Goal: Task Accomplishment & Management: Use online tool/utility

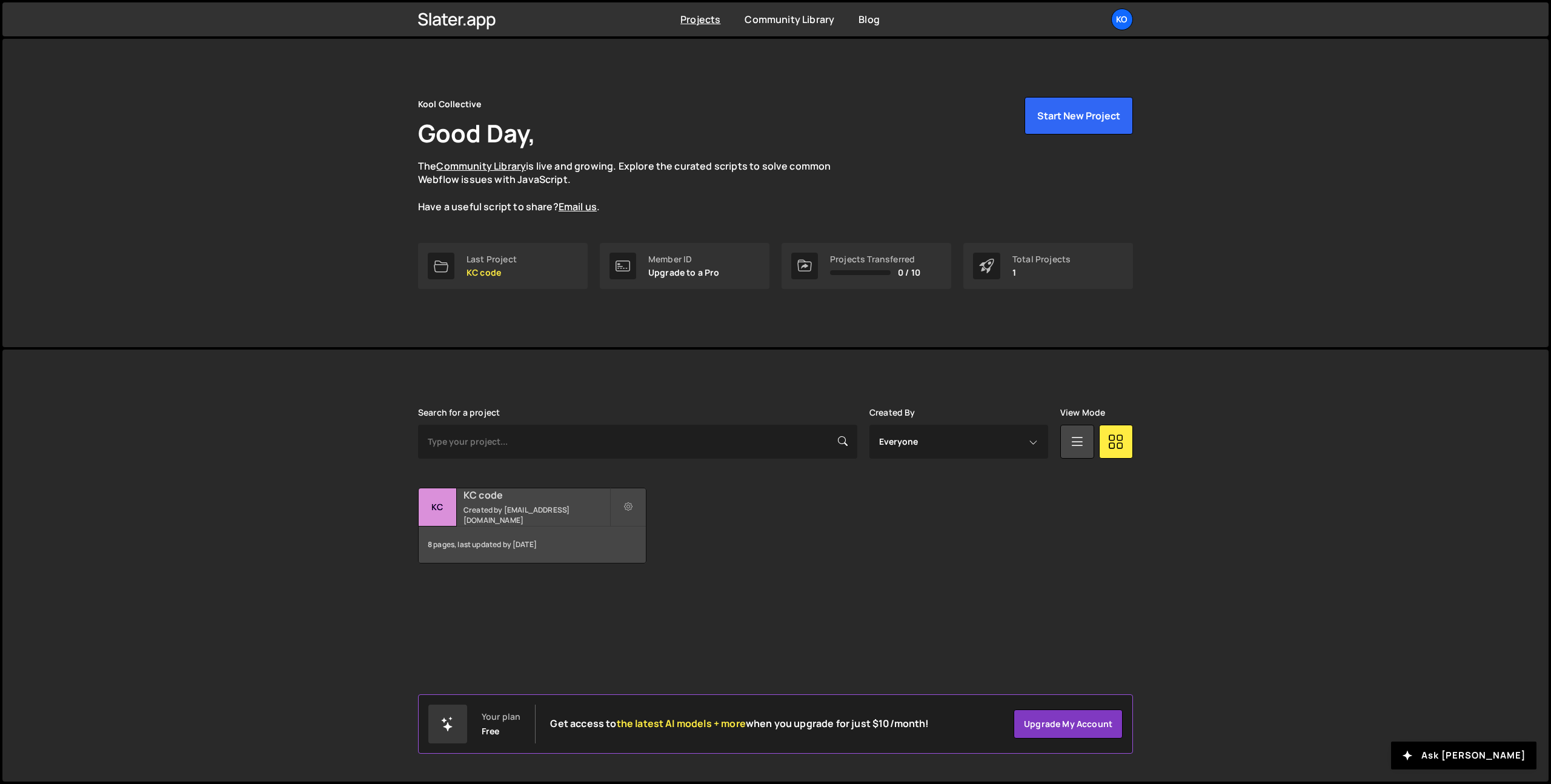
click at [501, 510] on div "KC code Created by [EMAIL_ADDRESS][DOMAIN_NAME]" at bounding box center [532, 506] width 228 height 37
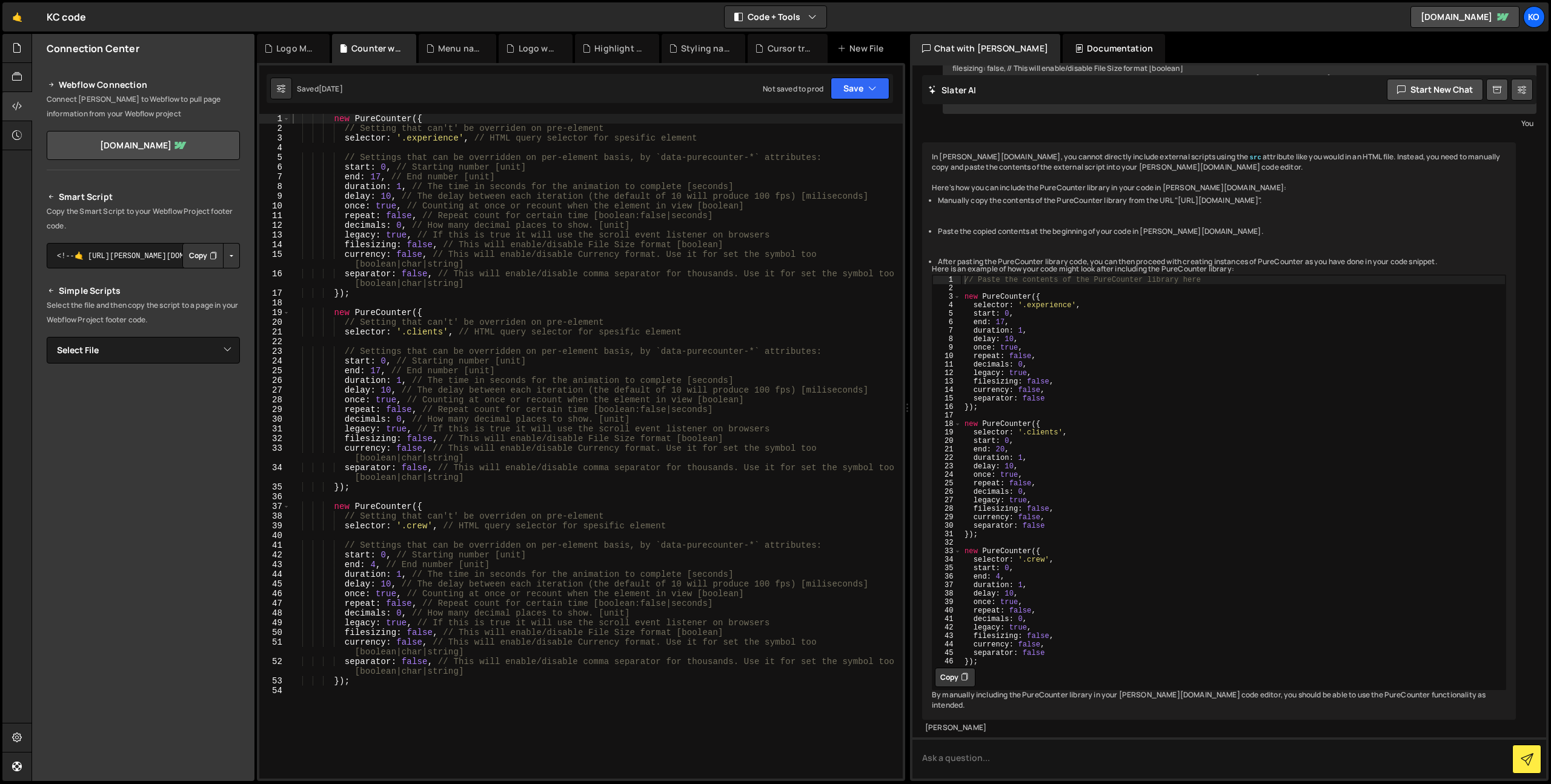
scroll to position [1898, 0]
click at [376, 177] on div "new PureCounter ({ // Setting that can't' be overriden on pre-element selector …" at bounding box center [597, 456] width 612 height 684
click at [473, 188] on div "new PureCounter ({ // Setting that can't' be overriden on pre-element selector …" at bounding box center [597, 456] width 612 height 684
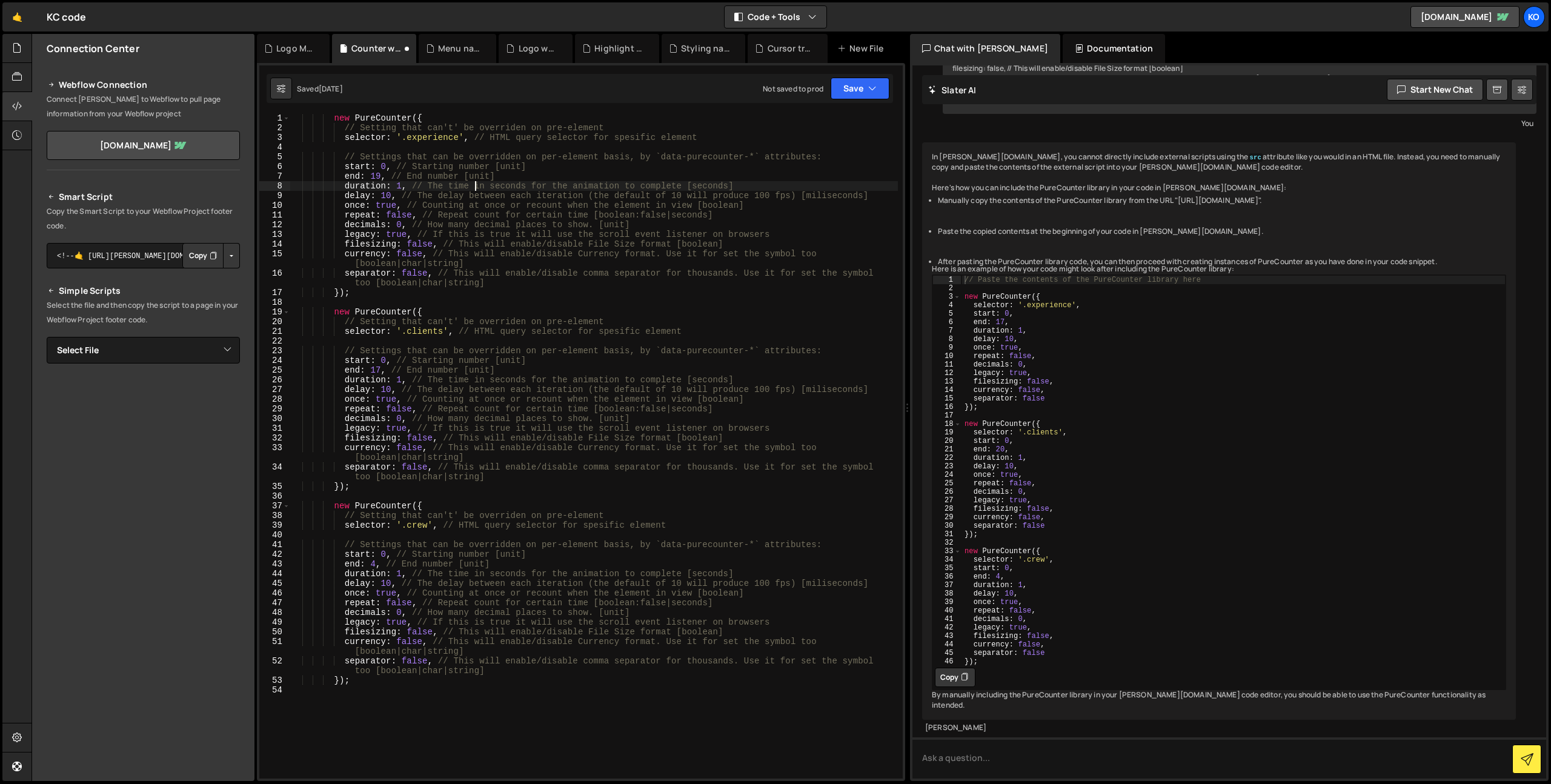
scroll to position [1, 0]
click at [850, 87] on button "Save" at bounding box center [860, 89] width 58 height 22
click at [835, 122] on div "Save to Staging S" at bounding box center [820, 118] width 126 height 12
click at [6, 75] on div at bounding box center [17, 78] width 29 height 29
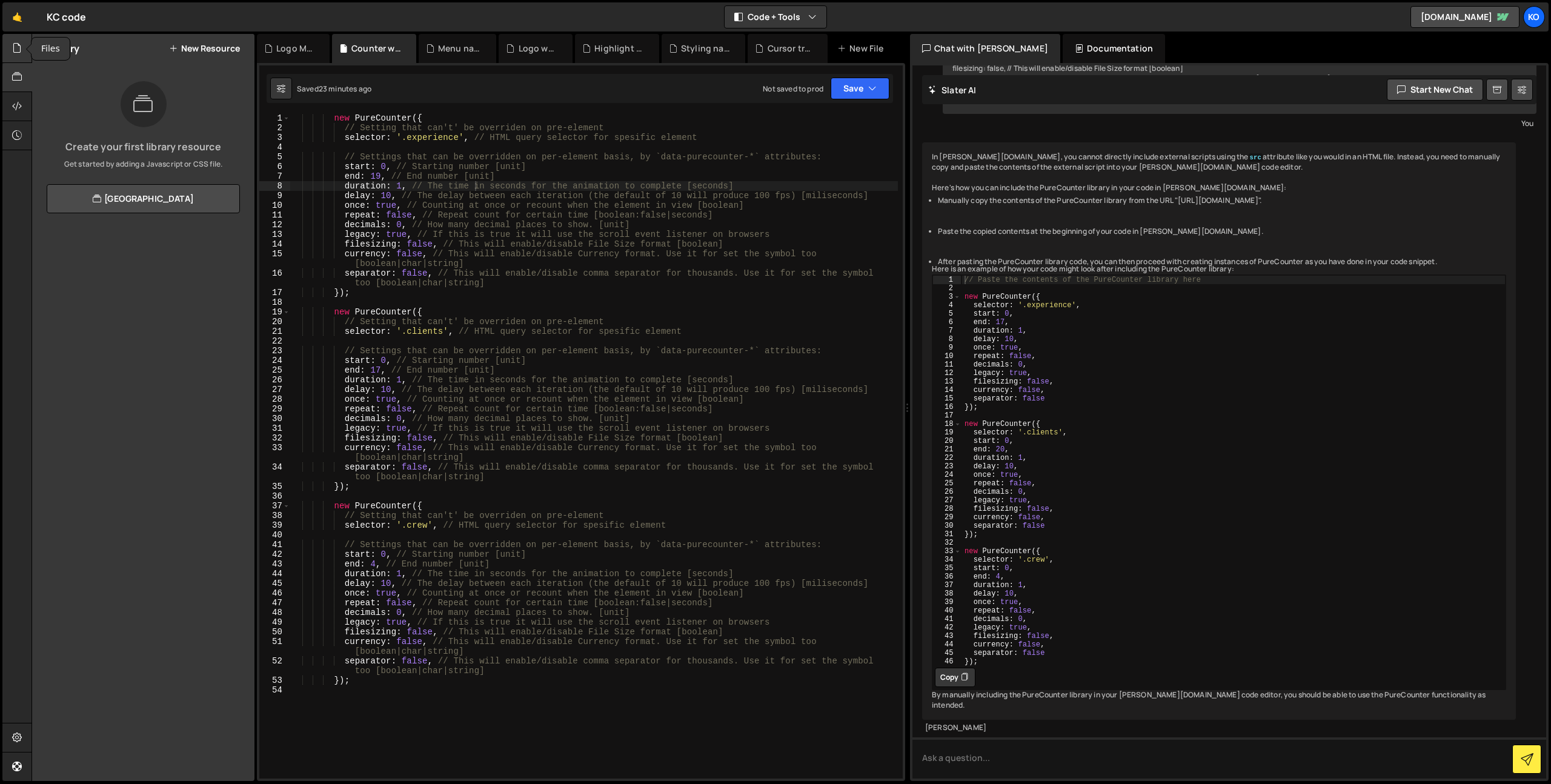
click at [9, 56] on div at bounding box center [17, 48] width 29 height 29
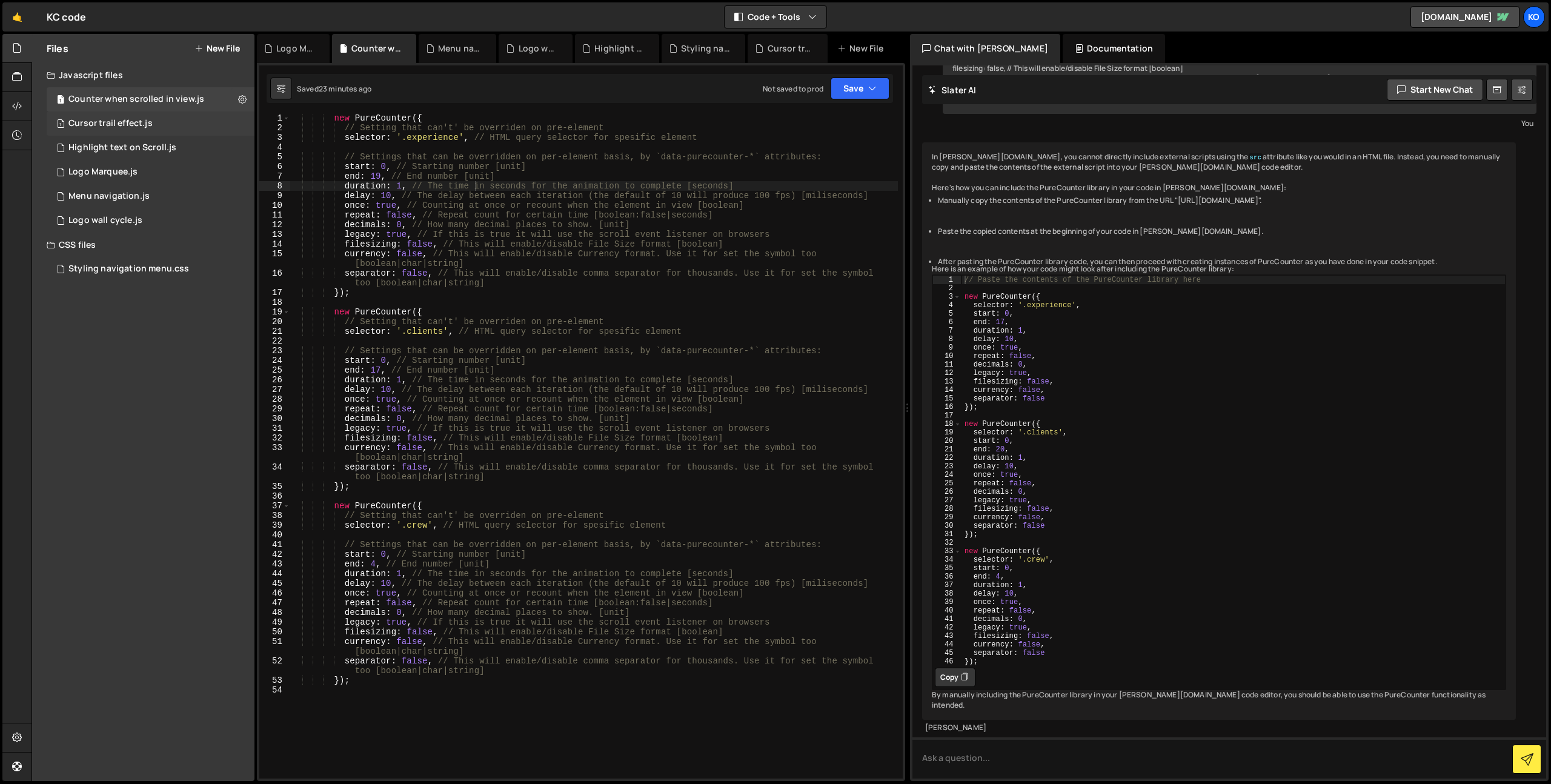
click at [113, 120] on div "Cursor trail effect.js" at bounding box center [111, 123] width 84 height 11
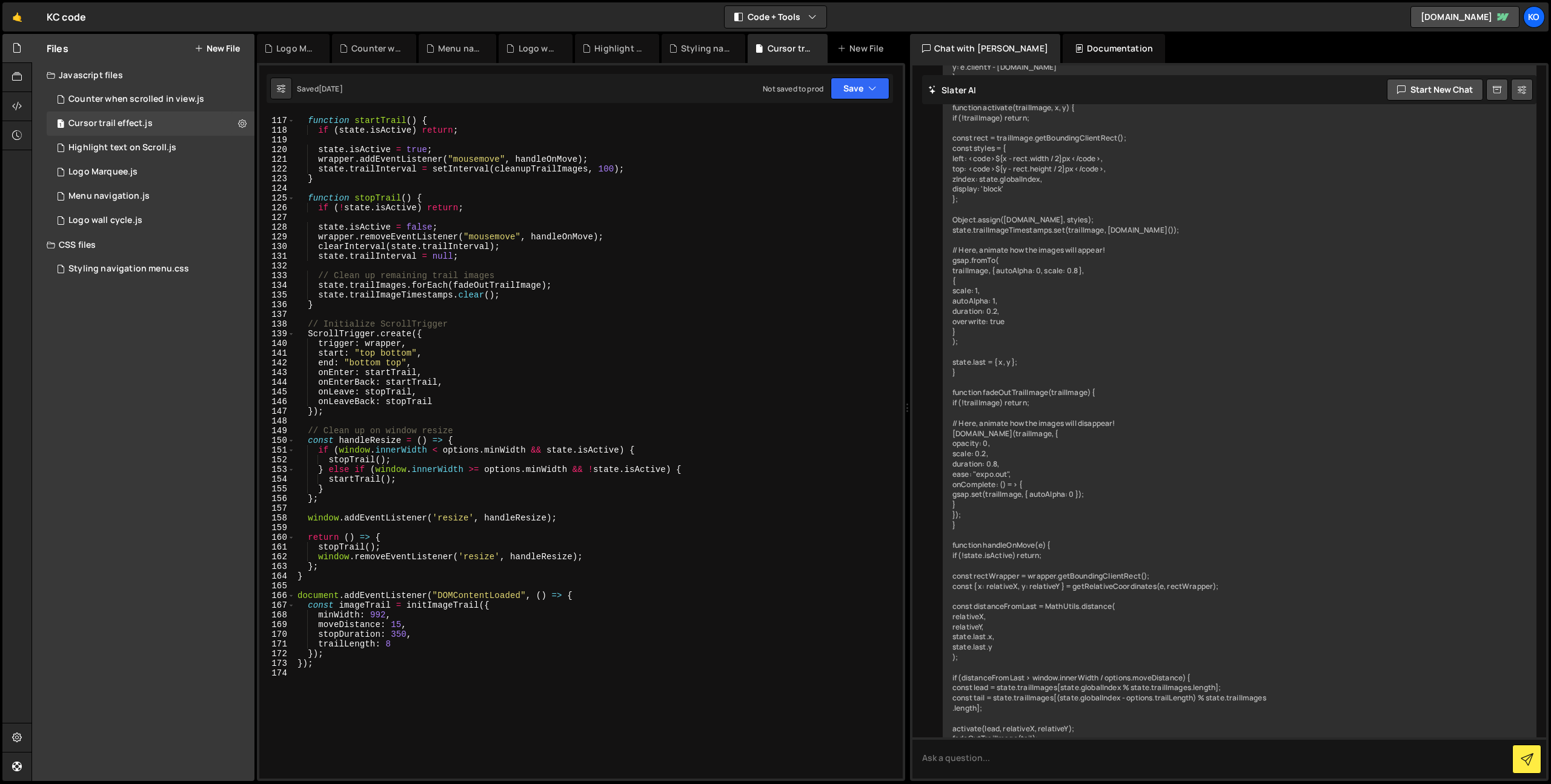
scroll to position [1350, 0]
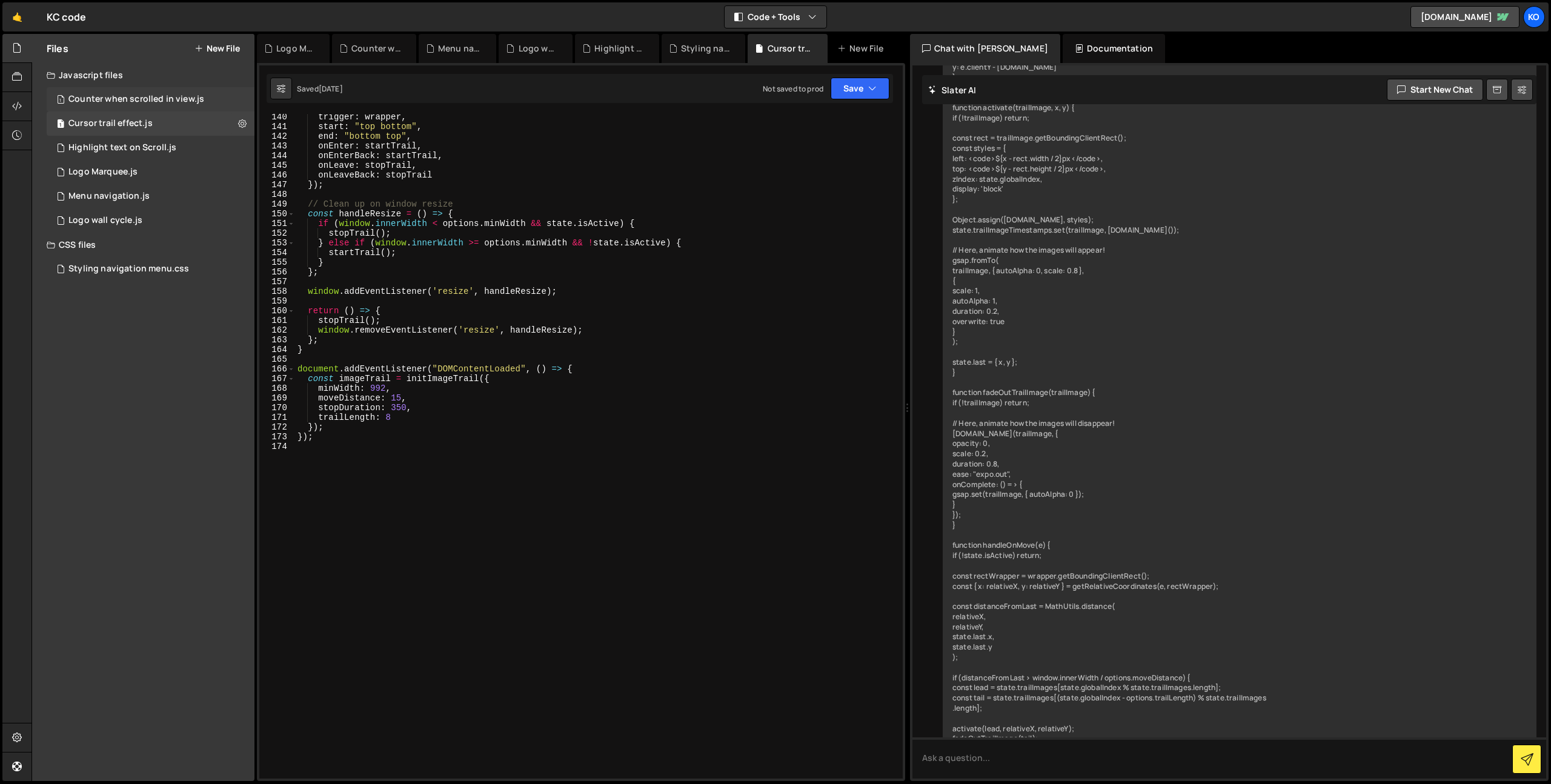
click at [113, 98] on div "Counter when scrolled in view.js" at bounding box center [136, 100] width 136 height 11
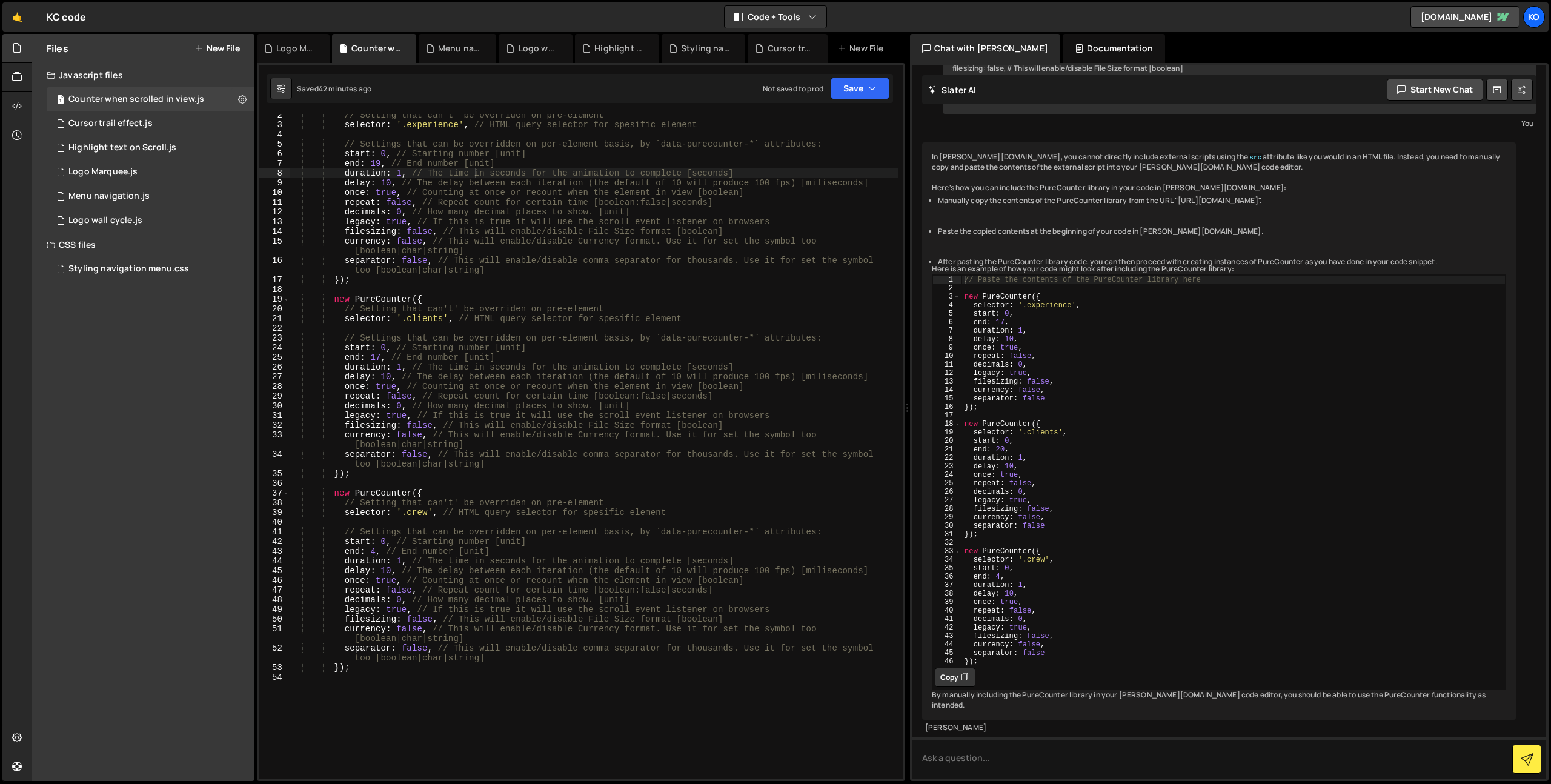
scroll to position [66, 0]
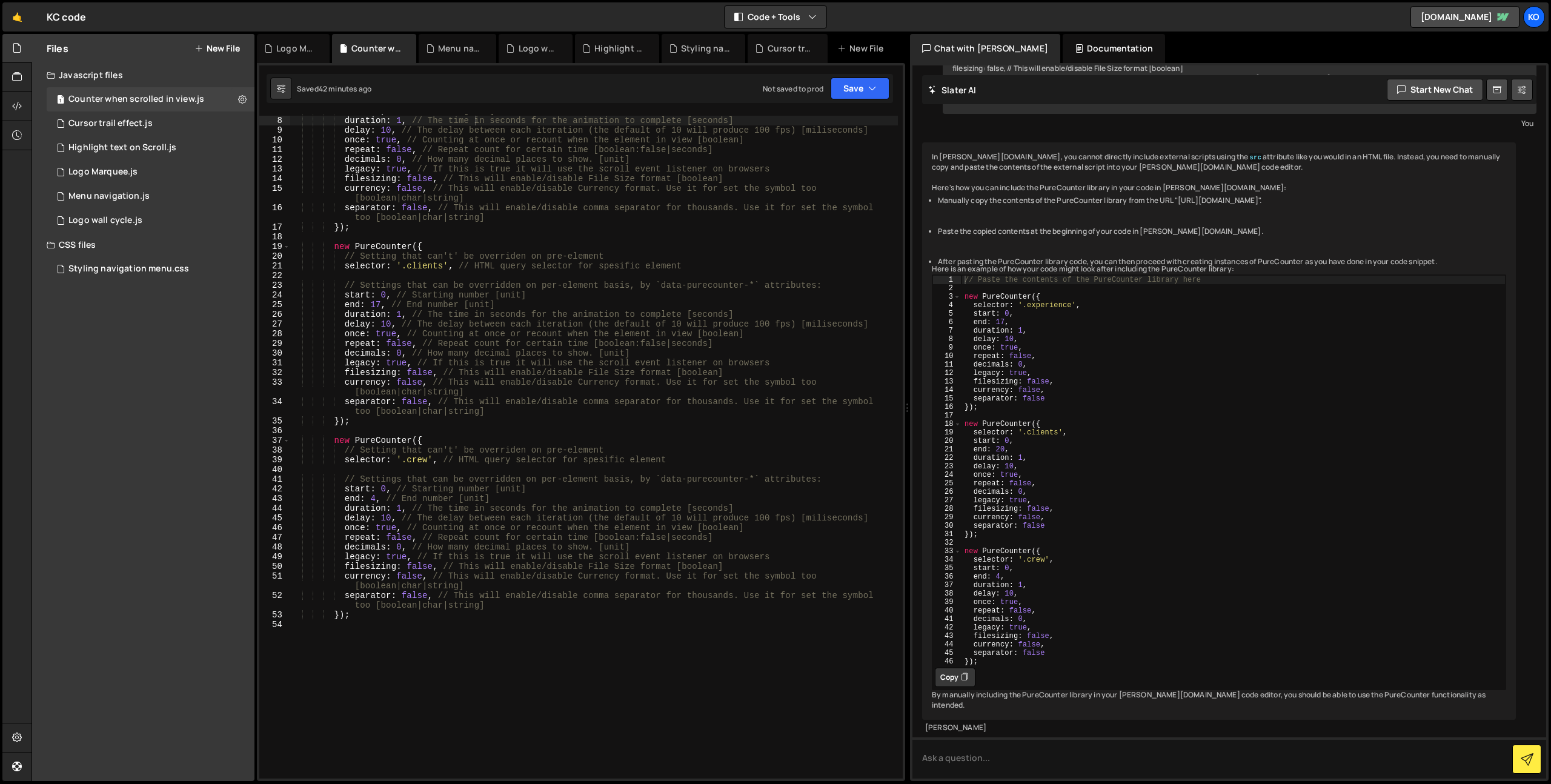
type textarea "});"
click at [375, 614] on div "end : 19 , // End number [unit] duration : 1 , // The time in seconds for the a…" at bounding box center [594, 448] width 608 height 684
click at [350, 672] on div "end : 19 , // End number [unit] duration : 1 , // The time in seconds for the a…" at bounding box center [594, 448] width 608 height 684
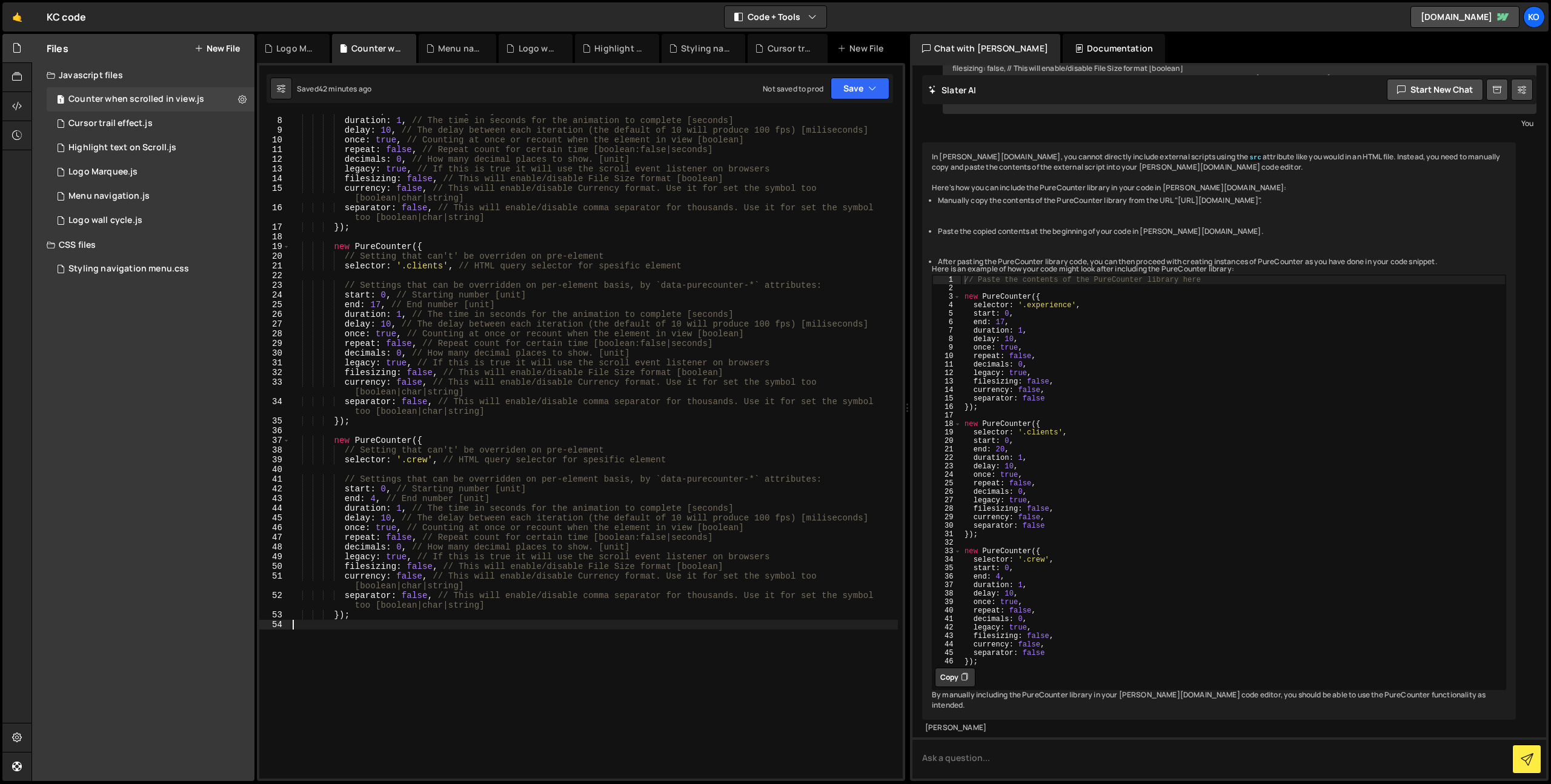
paste textarea "furry-ambassador"
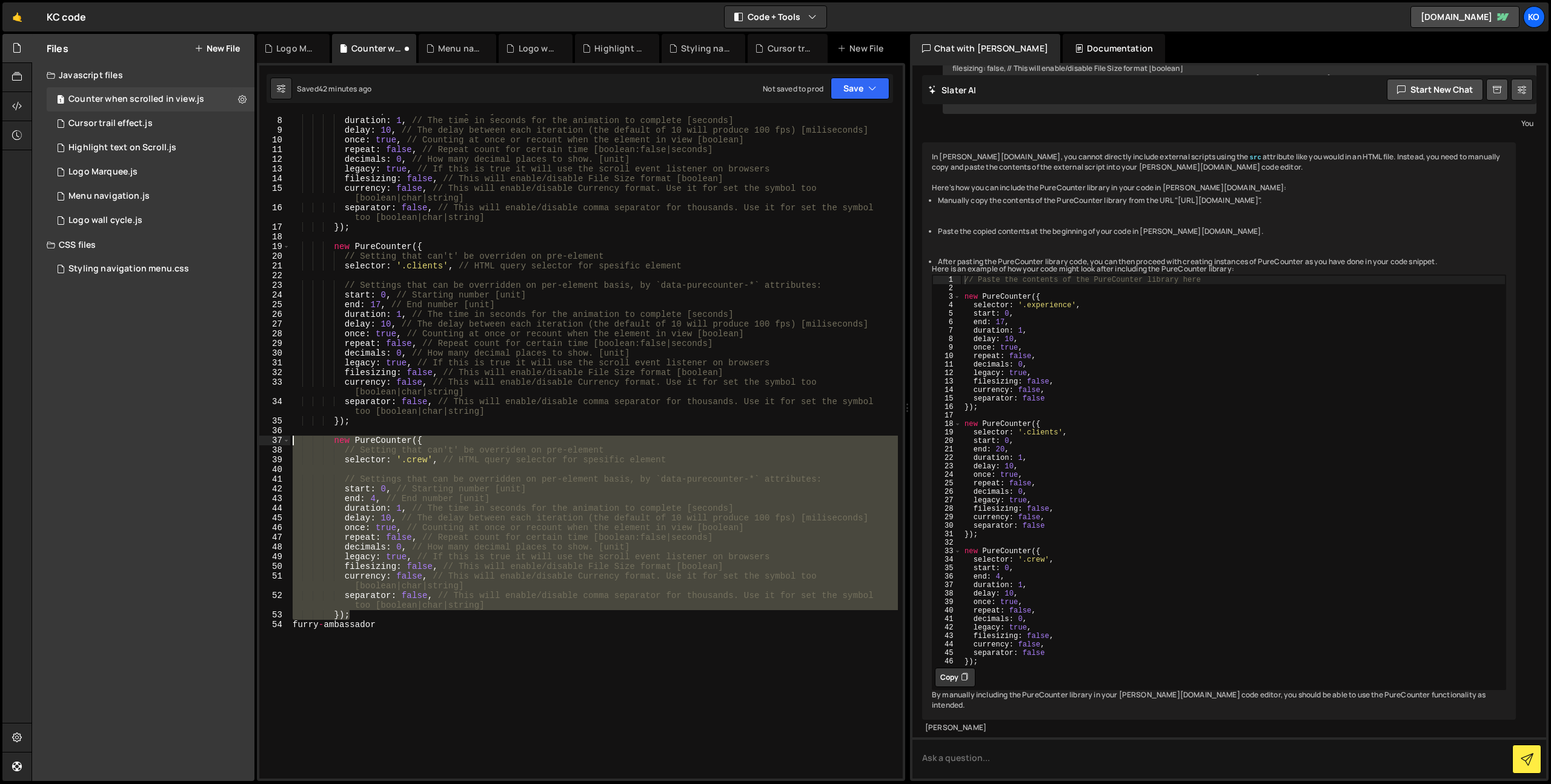
drag, startPoint x: 372, startPoint y: 610, endPoint x: 276, endPoint y: 439, distance: 196.1
click at [276, 438] on div "furry-ambassador 7 8 9 10 11 12 13 14 15 16 17 18 19 20 21 22 23 24 25 26 27 28…" at bounding box center [581, 446] width 643 height 664
click at [375, 620] on div "end : 19 , // End number [unit] duration : 1 , // The time in seconds for the a…" at bounding box center [594, 446] width 608 height 664
type textarea "});"
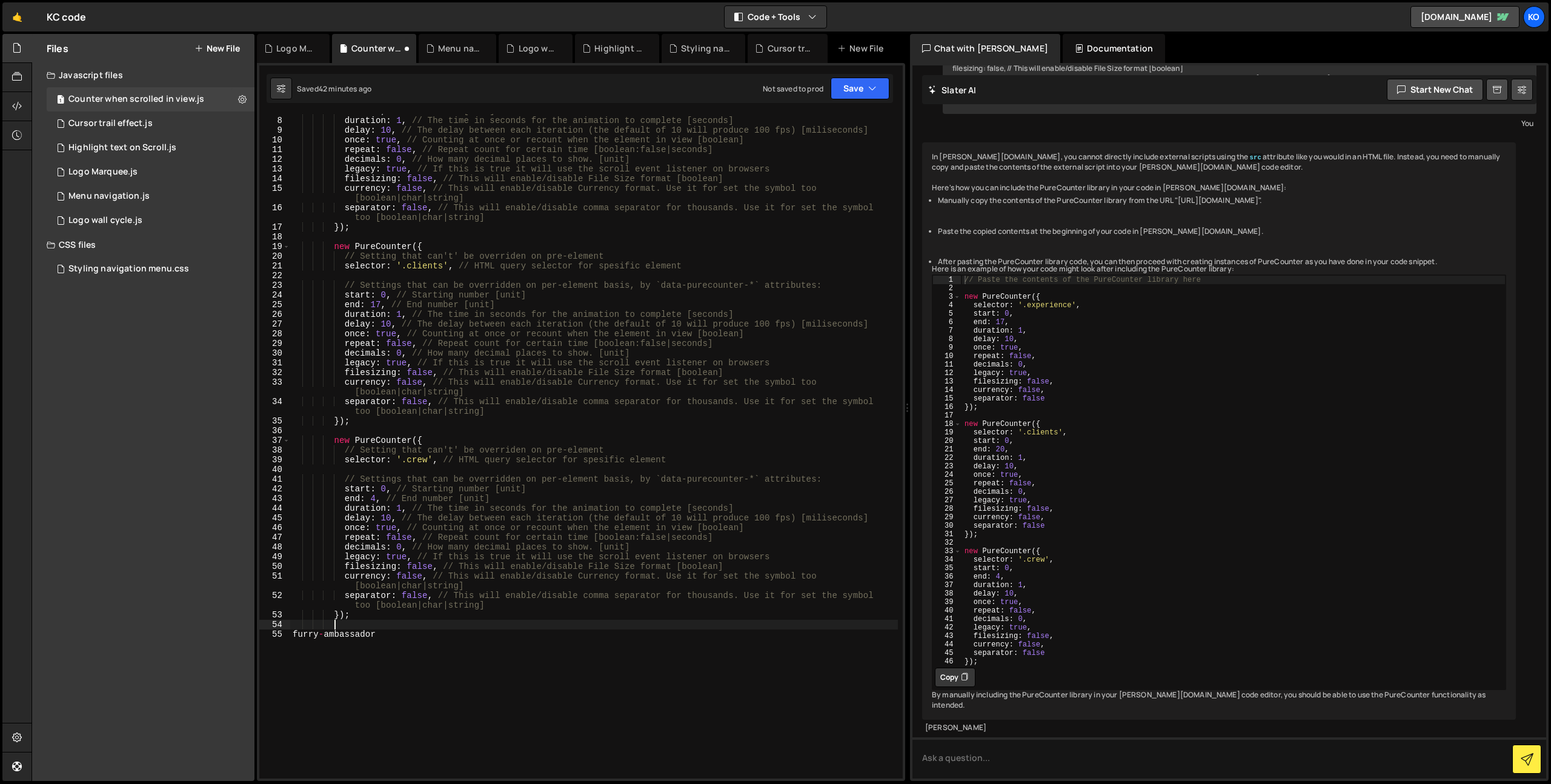
scroll to position [0, 2]
paste textarea "});"
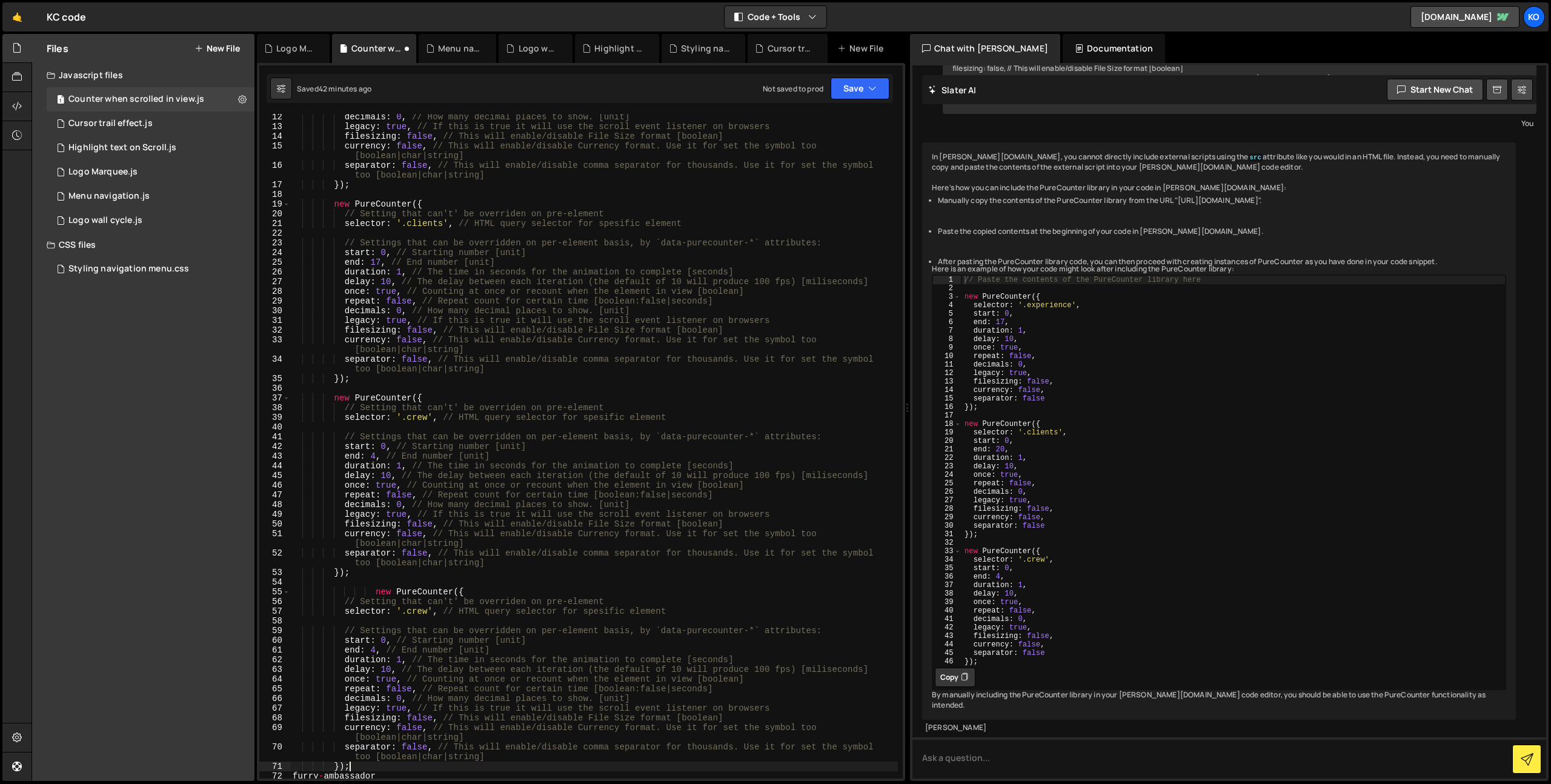
scroll to position [166, 0]
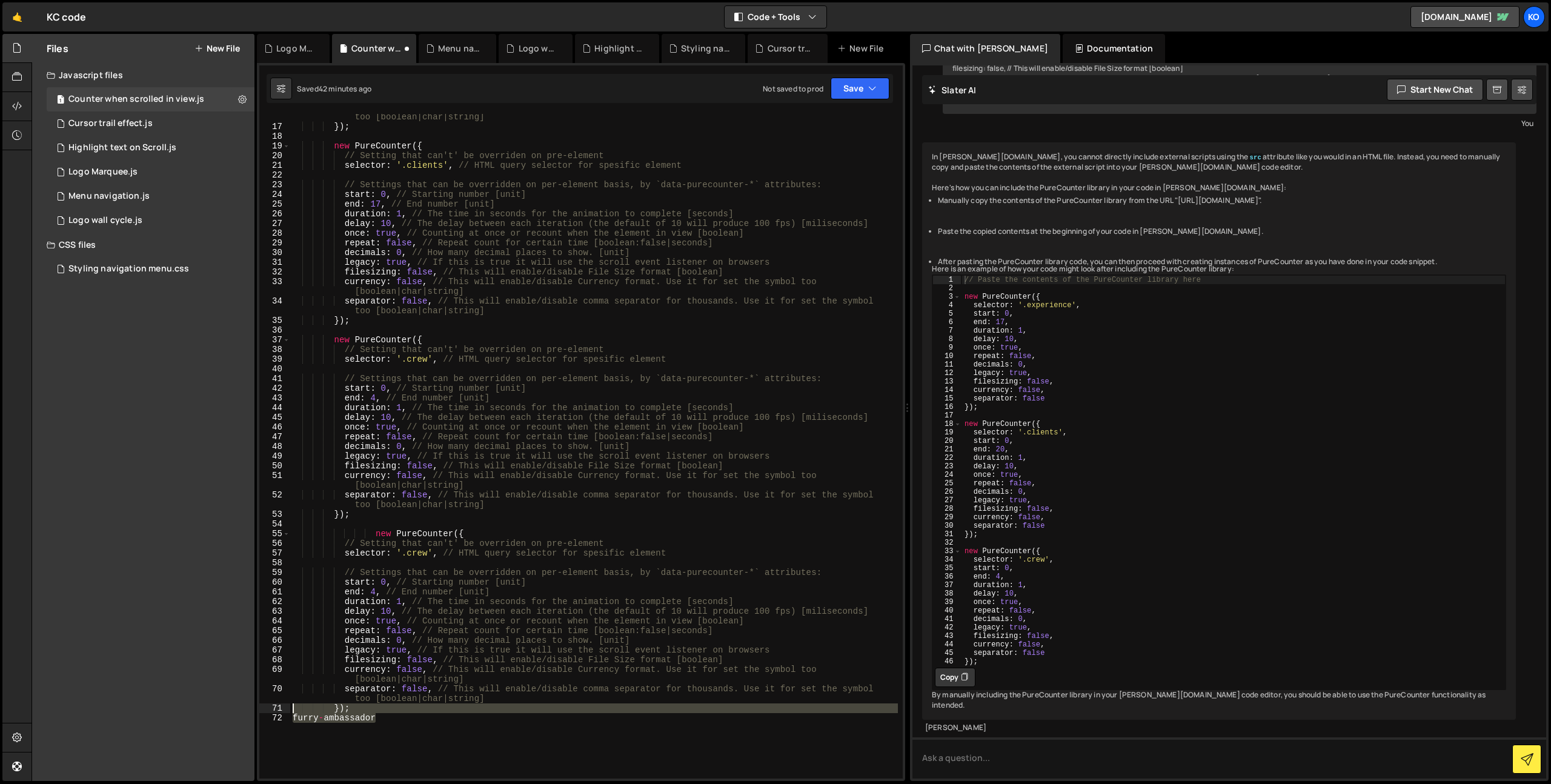
drag, startPoint x: 323, startPoint y: 717, endPoint x: 261, endPoint y: 716, distance: 62.0
click at [264, 711] on div "}); 16 17 18 19 20 21 22 23 24 25 26 27 28 29 30 31 32 33 34 35 36 37 38 39 40 …" at bounding box center [581, 446] width 643 height 664
drag, startPoint x: 344, startPoint y: 721, endPoint x: 261, endPoint y: 712, distance: 83.5
click at [262, 711] on div "furry-ambassador 16 17 18 19 20 21 22 23 24 25 26 27 28 29 30 31 32 33 34 35 36…" at bounding box center [581, 446] width 643 height 664
drag, startPoint x: 356, startPoint y: 719, endPoint x: 369, endPoint y: 724, distance: 13.9
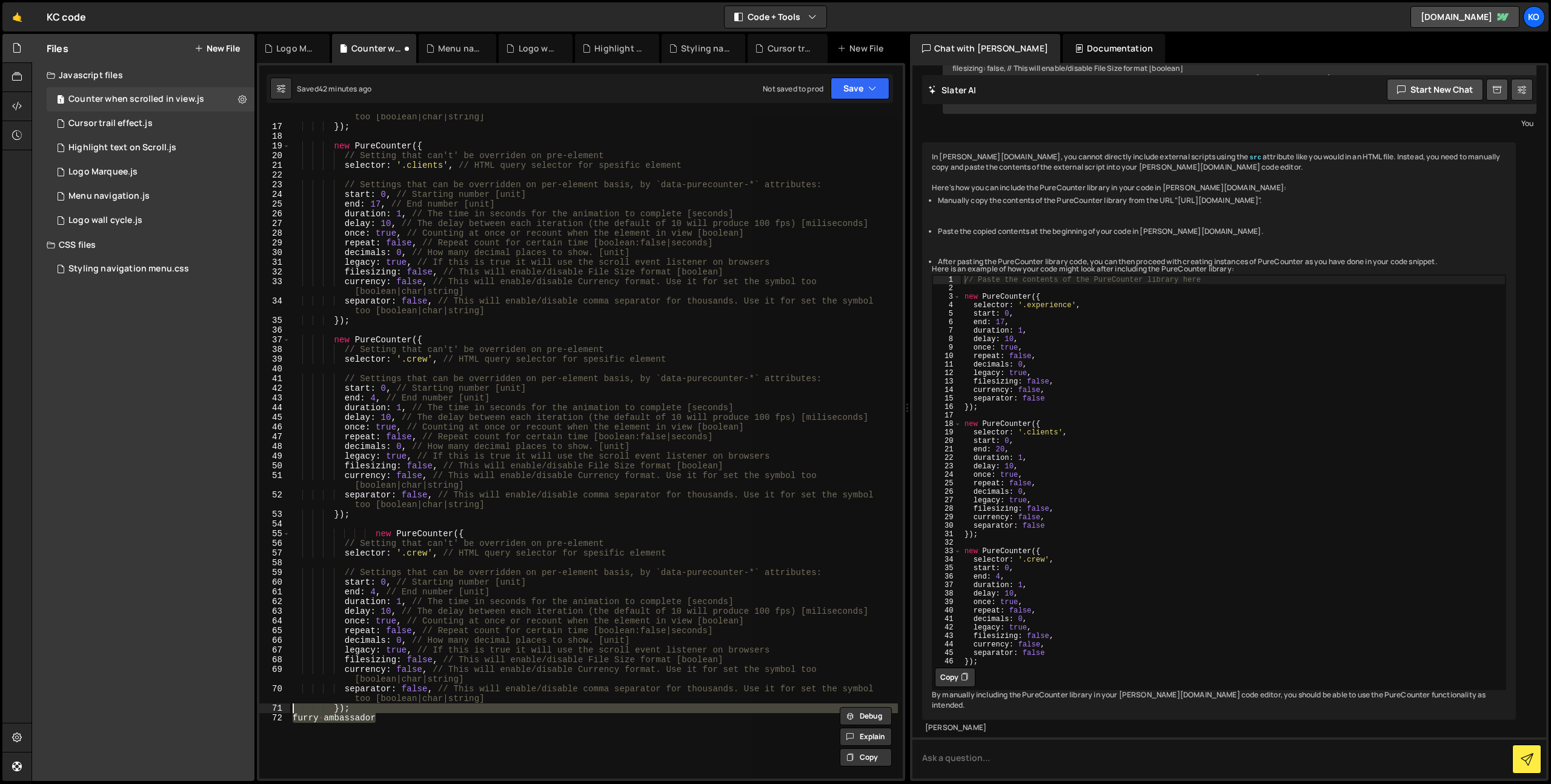
click at [356, 719] on div "separator : false , // This will enable/disable comma separator for thousands. …" at bounding box center [594, 446] width 608 height 664
drag, startPoint x: 386, startPoint y: 722, endPoint x: 271, endPoint y: 720, distance: 115.0
click at [272, 720] on div "furry-ambassador 16 17 18 19 20 21 22 23 24 25 26 27 28 29 30 31 32 33 34 35 36…" at bounding box center [581, 446] width 643 height 664
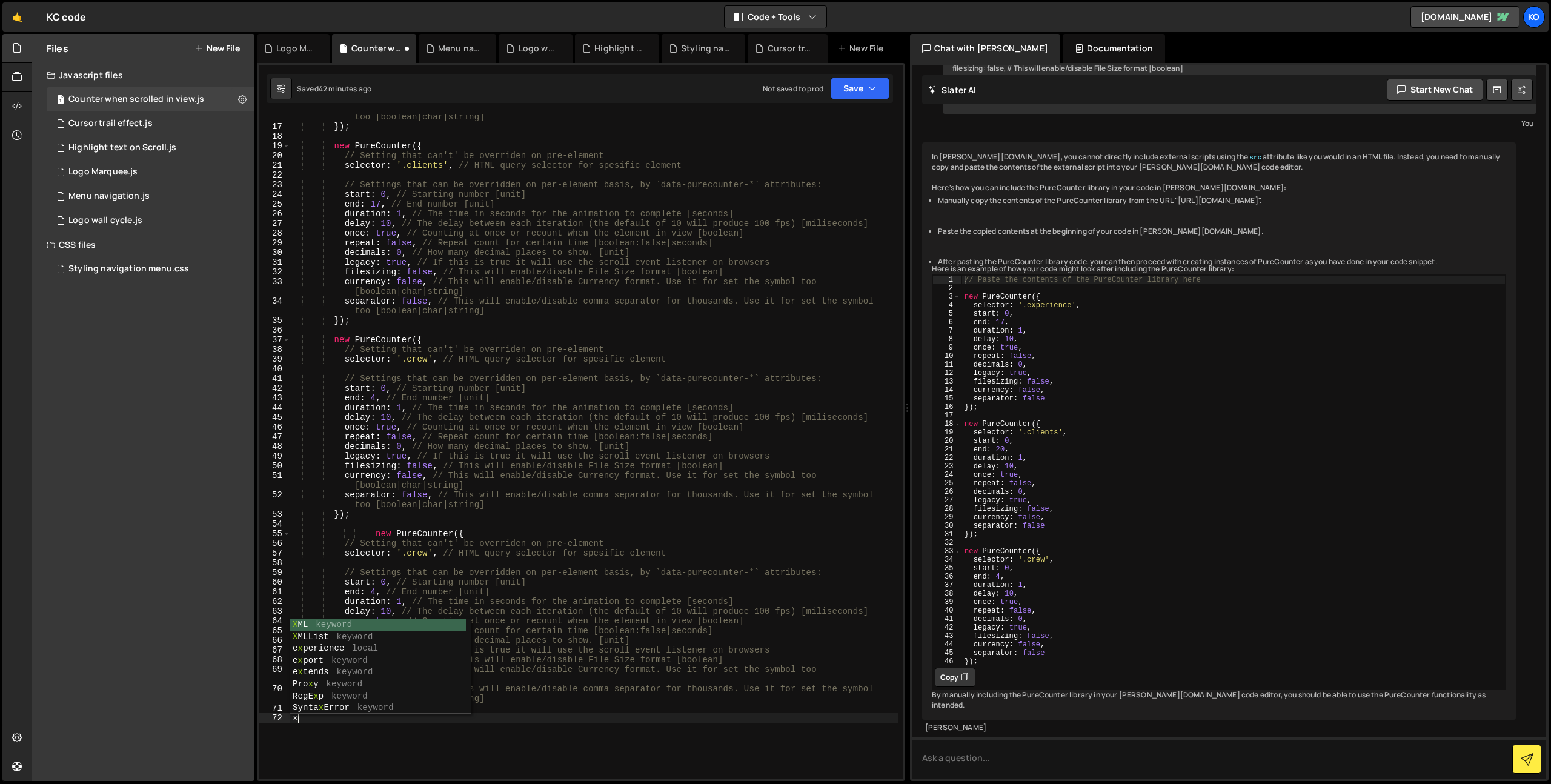
scroll to position [0, 0]
type textarea "furry-ambassador"
click at [415, 555] on div "separator : false , // This will enable/disable comma separator for thousands. …" at bounding box center [594, 449] width 608 height 694
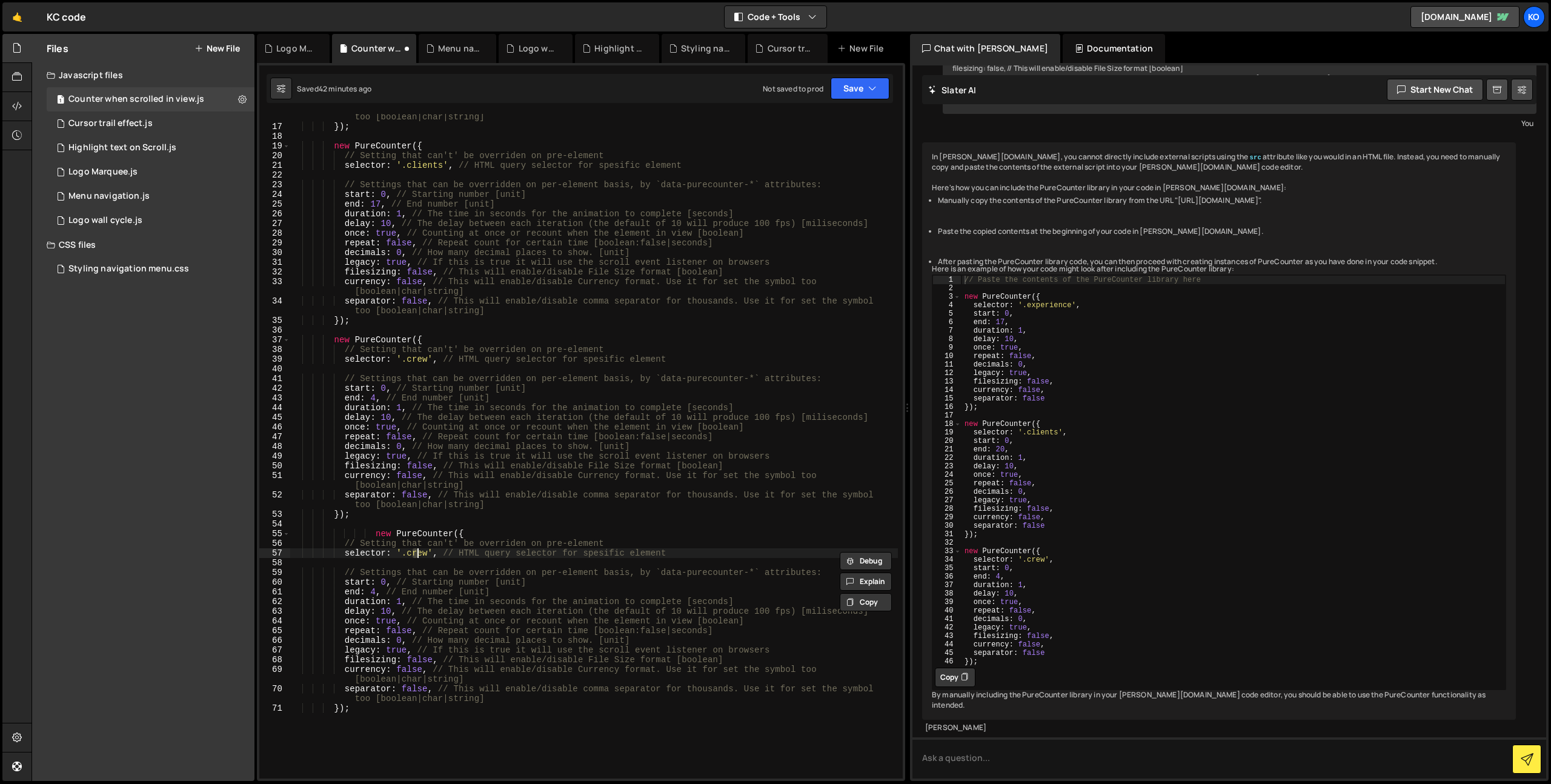
click at [415, 555] on div "separator : false , // This will enable/disable comma separator for thousands. …" at bounding box center [594, 449] width 608 height 694
paste textarea "furry-ambassador"
click at [370, 590] on div "separator : false , // This will enable/disable comma separator for thousands. …" at bounding box center [594, 449] width 608 height 694
click at [465, 486] on div "separator : false , // This will enable/disable comma separator for thousands. …" at bounding box center [594, 449] width 608 height 694
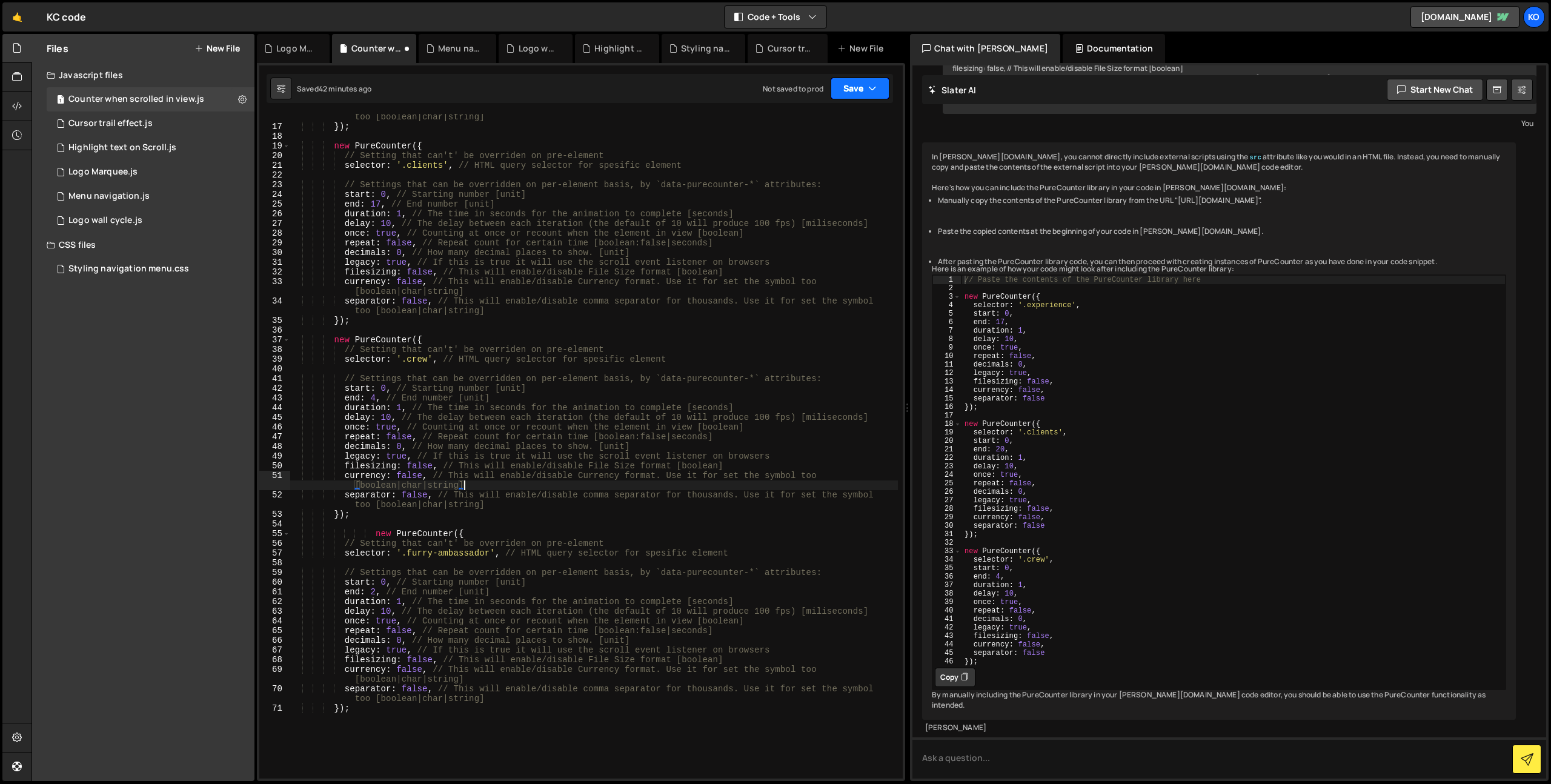
type textarea "currency: false, // This will enable/disable Currency format. Use it for set th…"
click at [867, 90] on button "Save" at bounding box center [860, 89] width 58 height 22
click at [842, 112] on div "Save to Staging S" at bounding box center [820, 118] width 126 height 12
